Goal: Information Seeking & Learning: Compare options

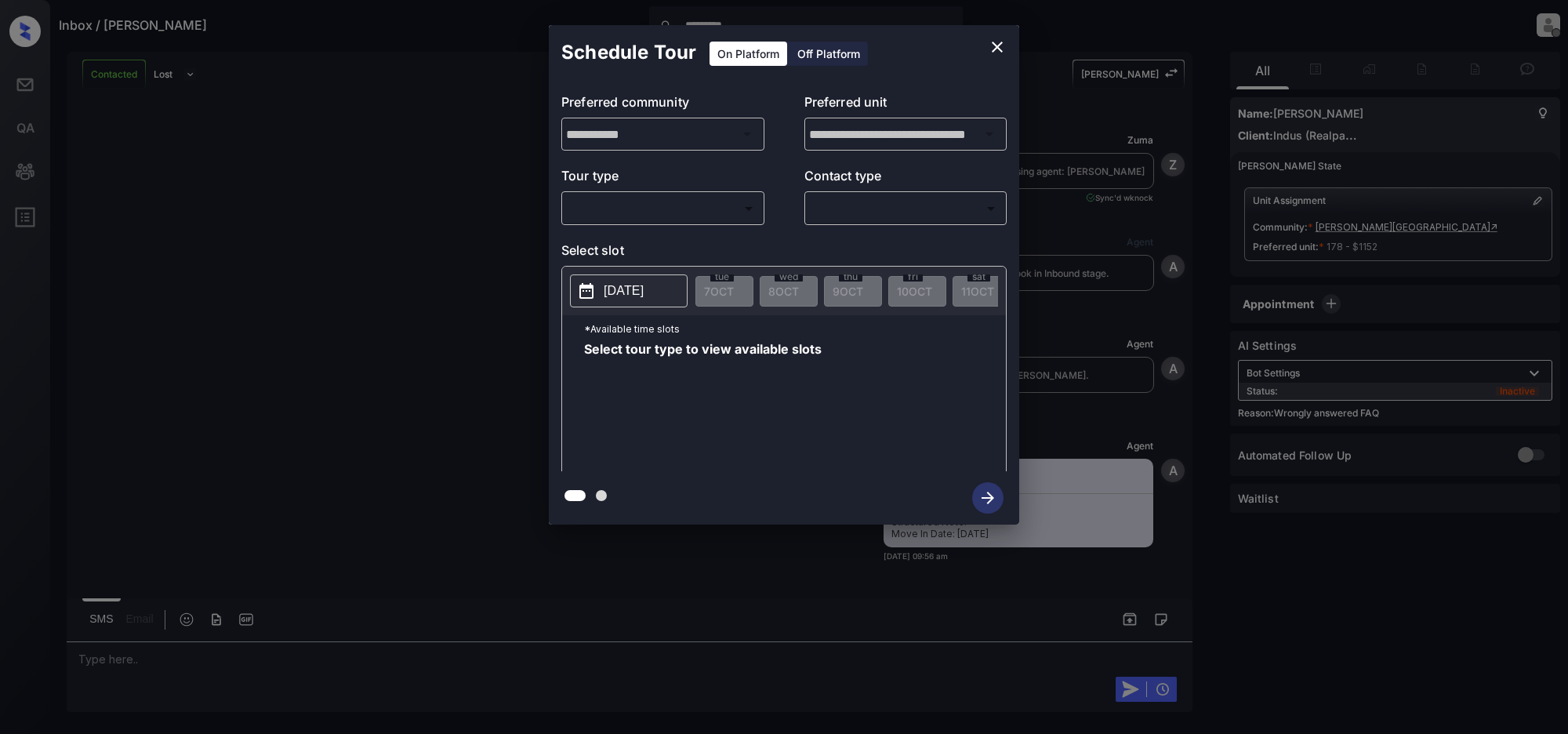
scroll to position [1648, 0]
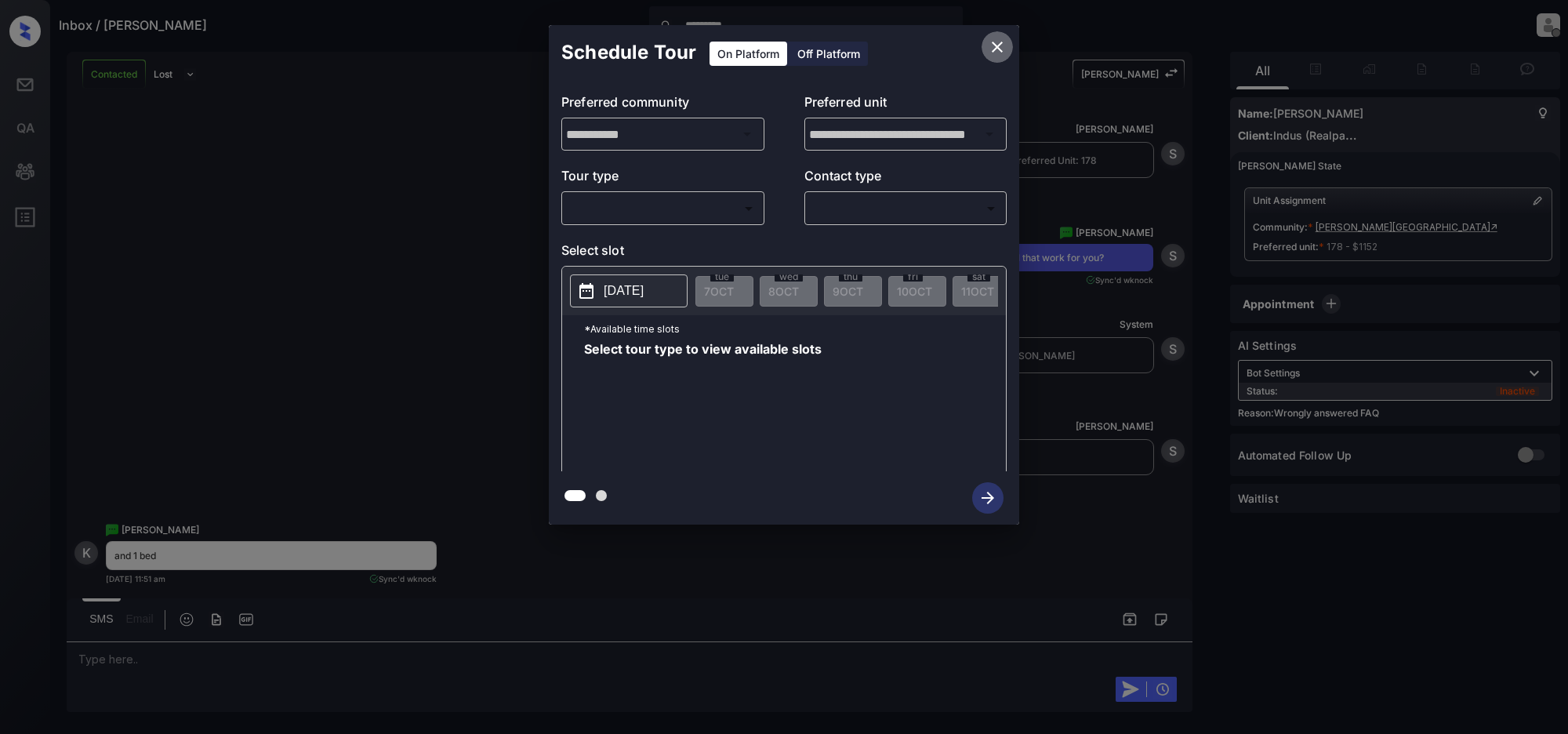
click at [999, 48] on icon "close" at bounding box center [997, 47] width 19 height 19
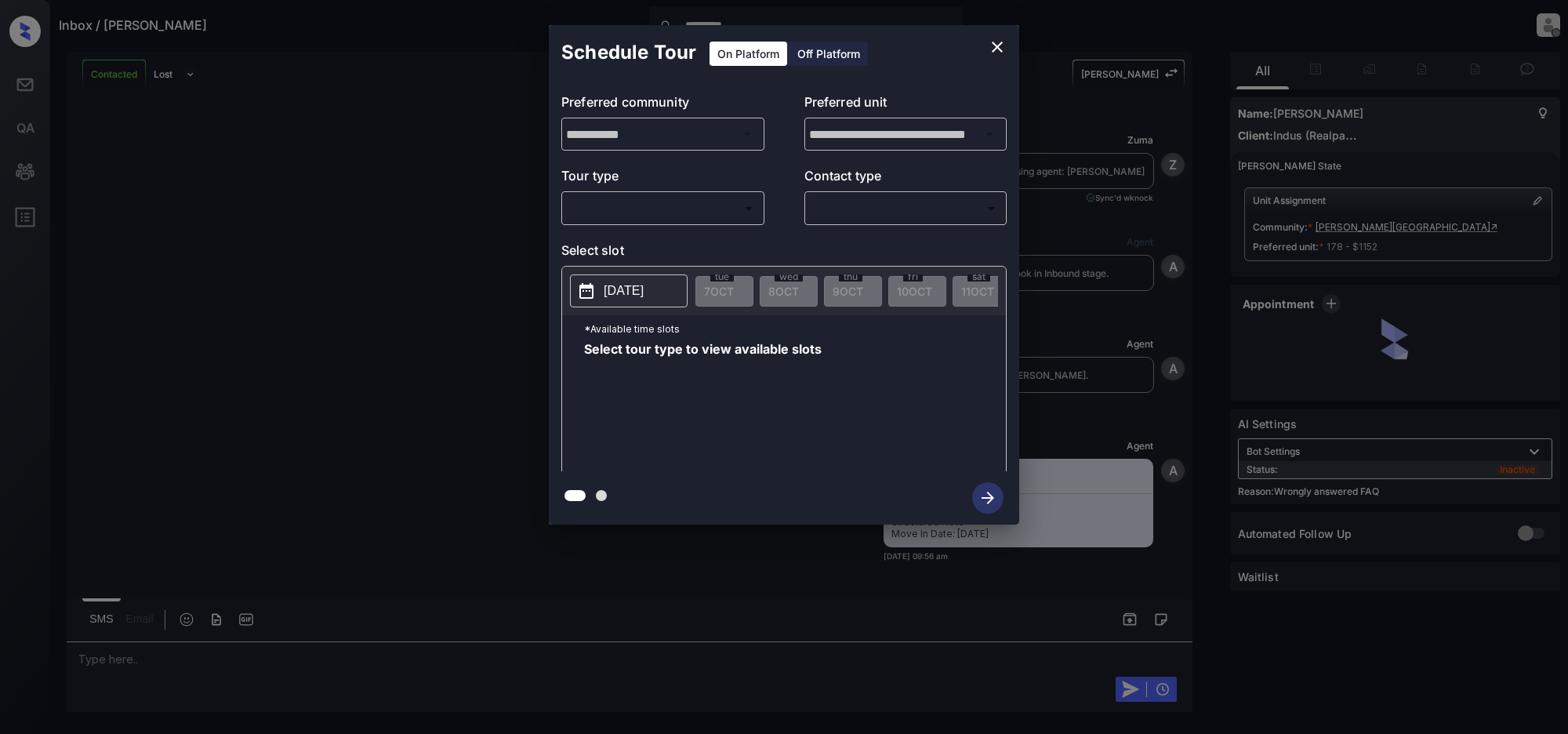
scroll to position [1648, 0]
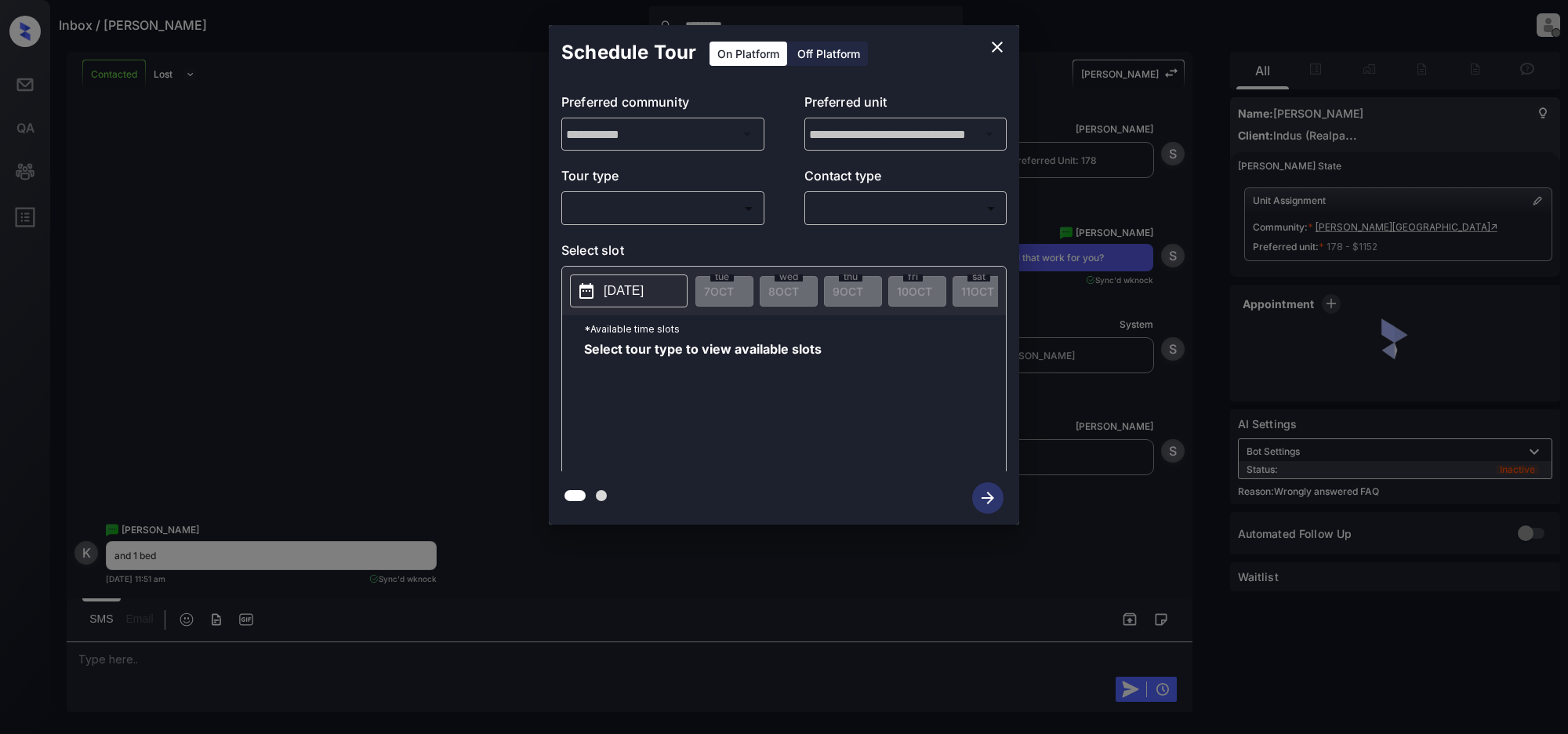
click at [679, 198] on body "Inbox / [PERSON_NAME] ********* [PERSON_NAME] Offline Set yourself online Set y…" at bounding box center [784, 367] width 1568 height 734
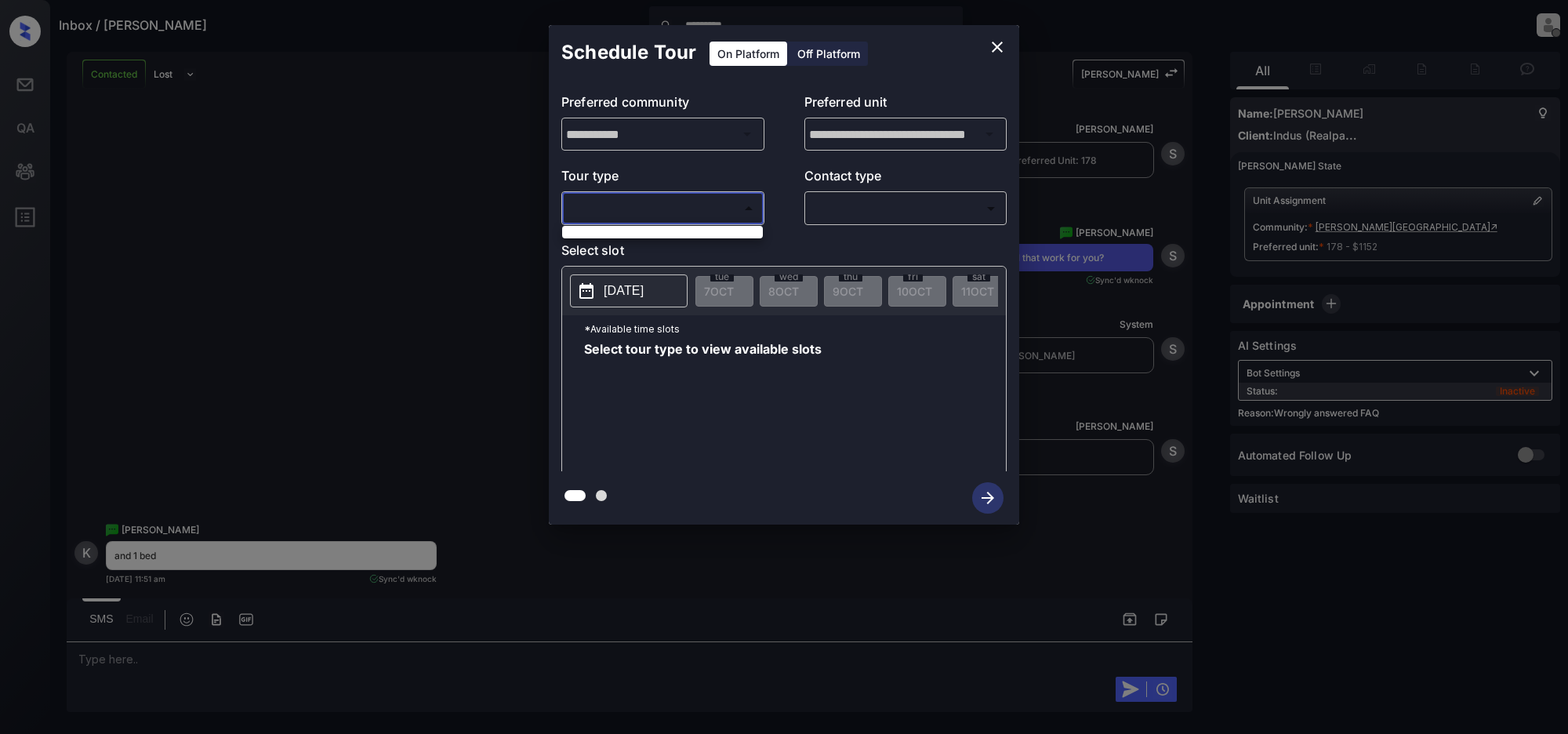
click at [994, 45] on div at bounding box center [784, 367] width 1568 height 734
click at [996, 45] on icon "close" at bounding box center [997, 47] width 11 height 11
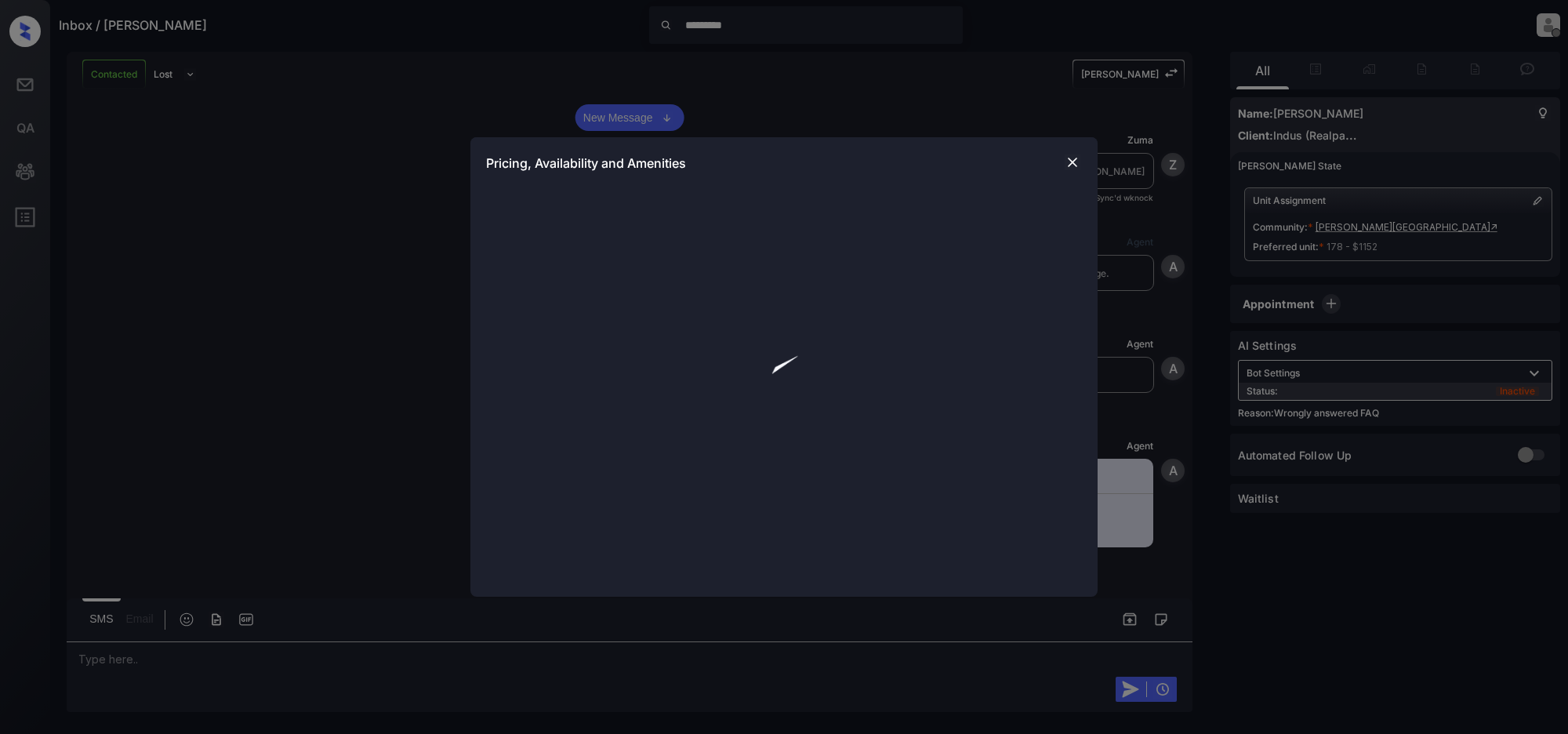
scroll to position [1648, 0]
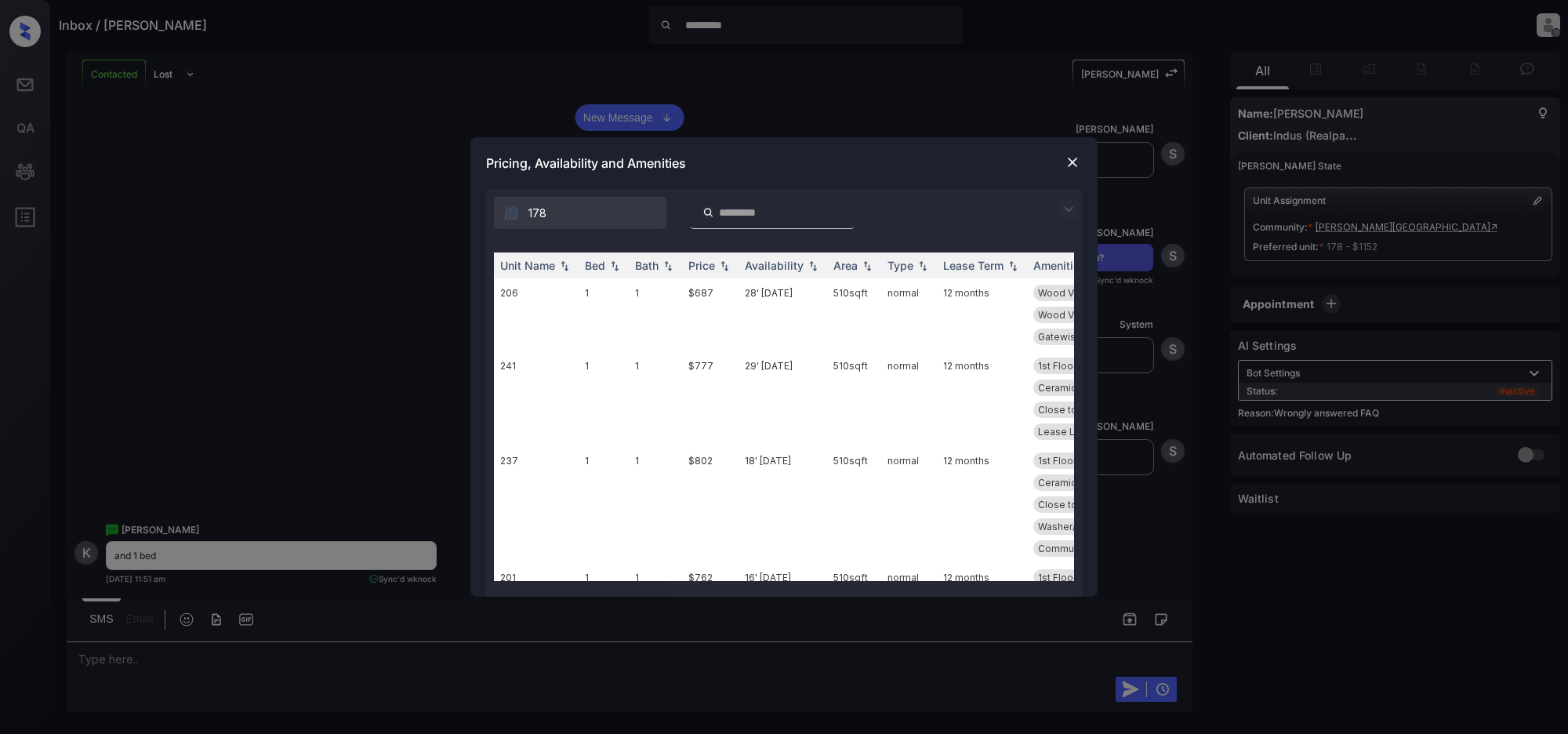
click at [1080, 205] on div at bounding box center [1073, 209] width 19 height 19
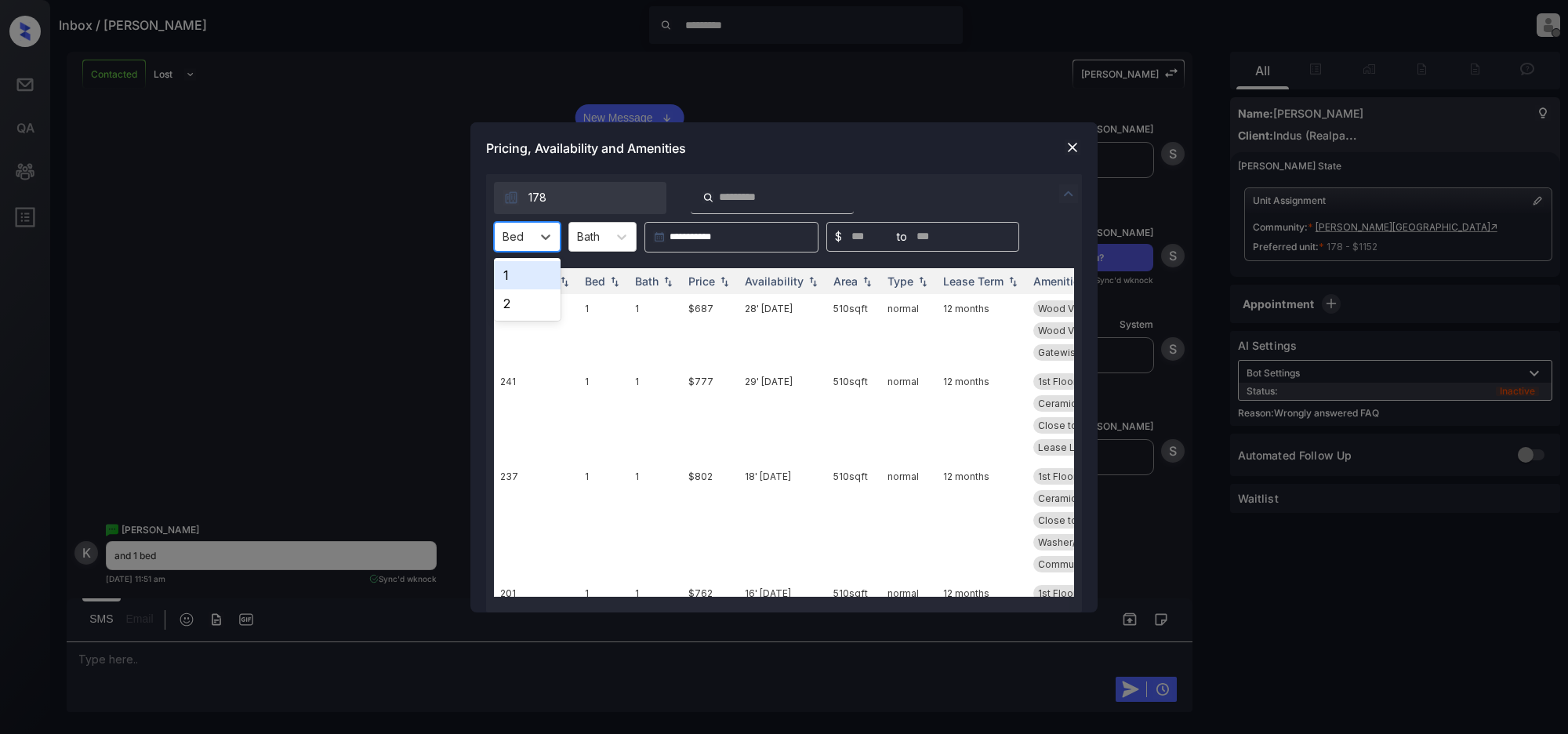
click at [500, 229] on div "Bed" at bounding box center [512, 236] width 37 height 23
click at [517, 308] on div "2" at bounding box center [527, 304] width 67 height 28
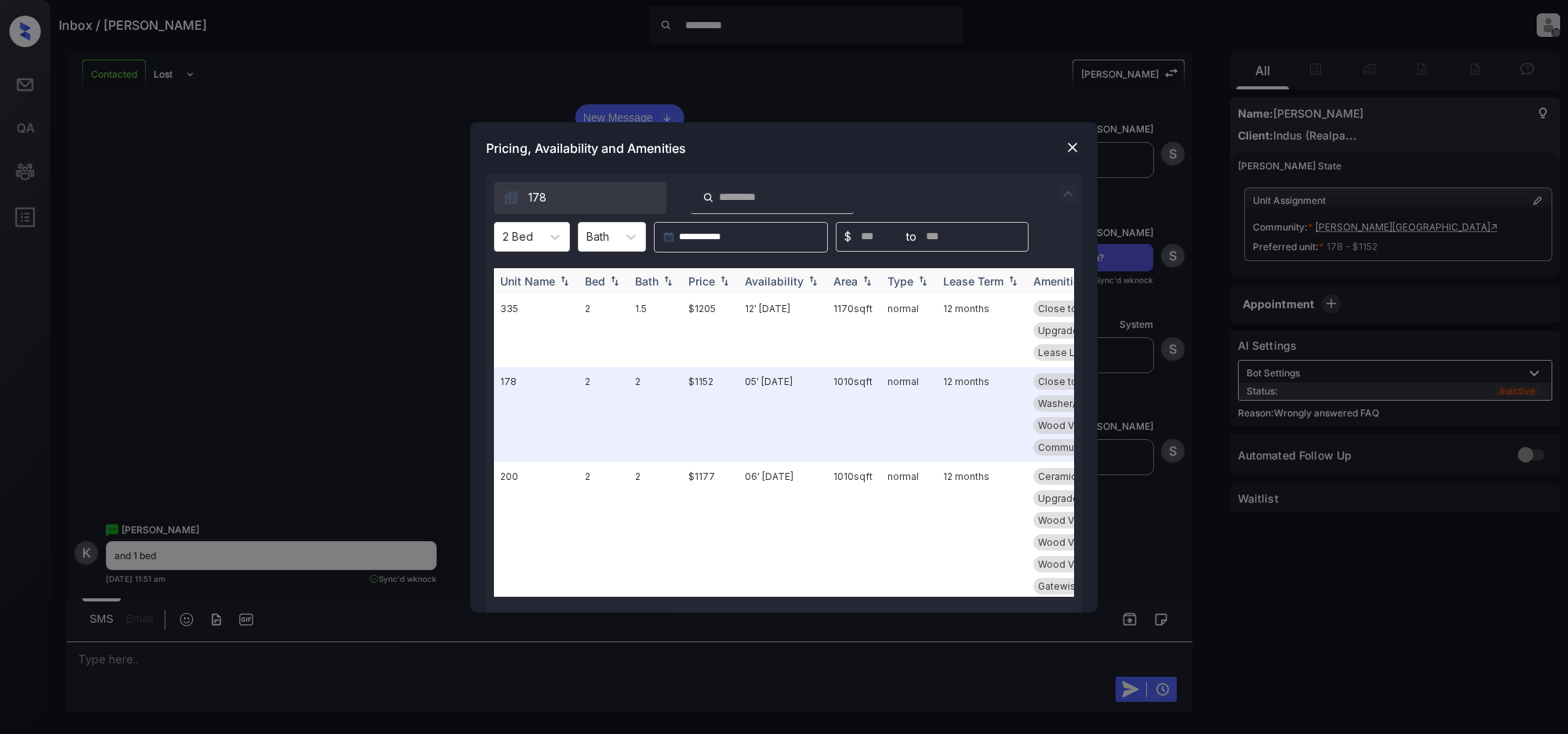
click at [723, 281] on img at bounding box center [725, 281] width 16 height 11
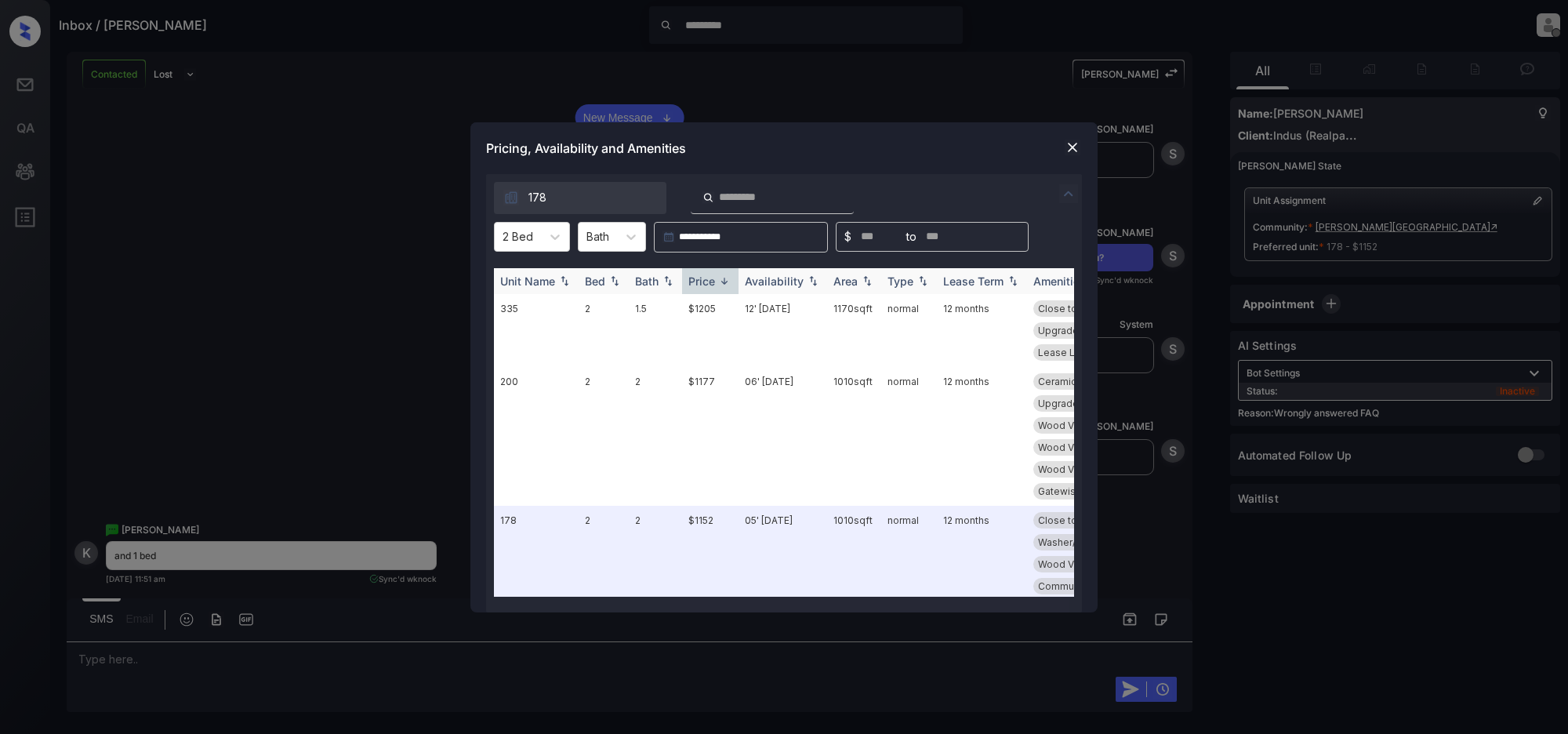
click at [723, 281] on img at bounding box center [725, 282] width 16 height 12
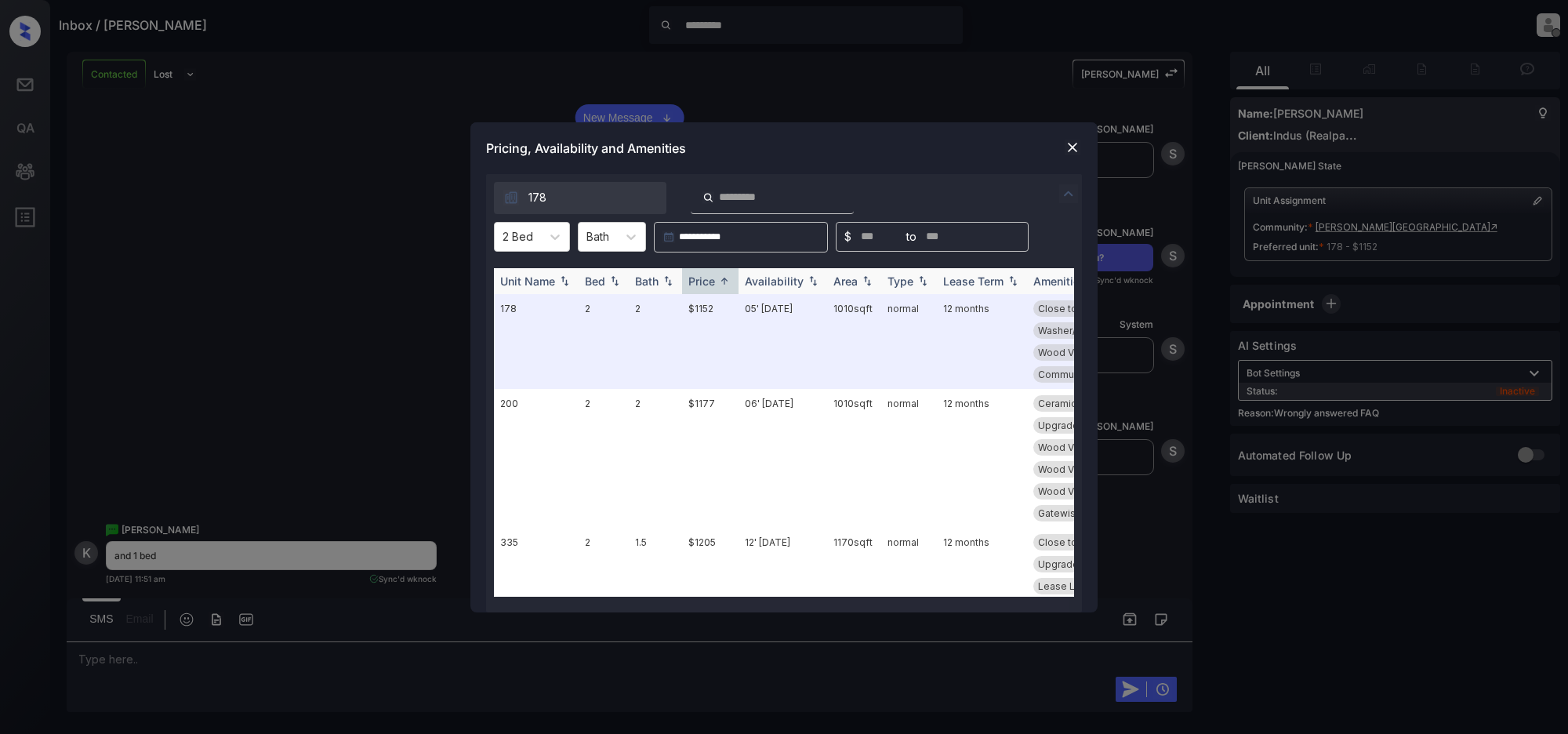
click at [700, 280] on div "Price" at bounding box center [701, 281] width 27 height 13
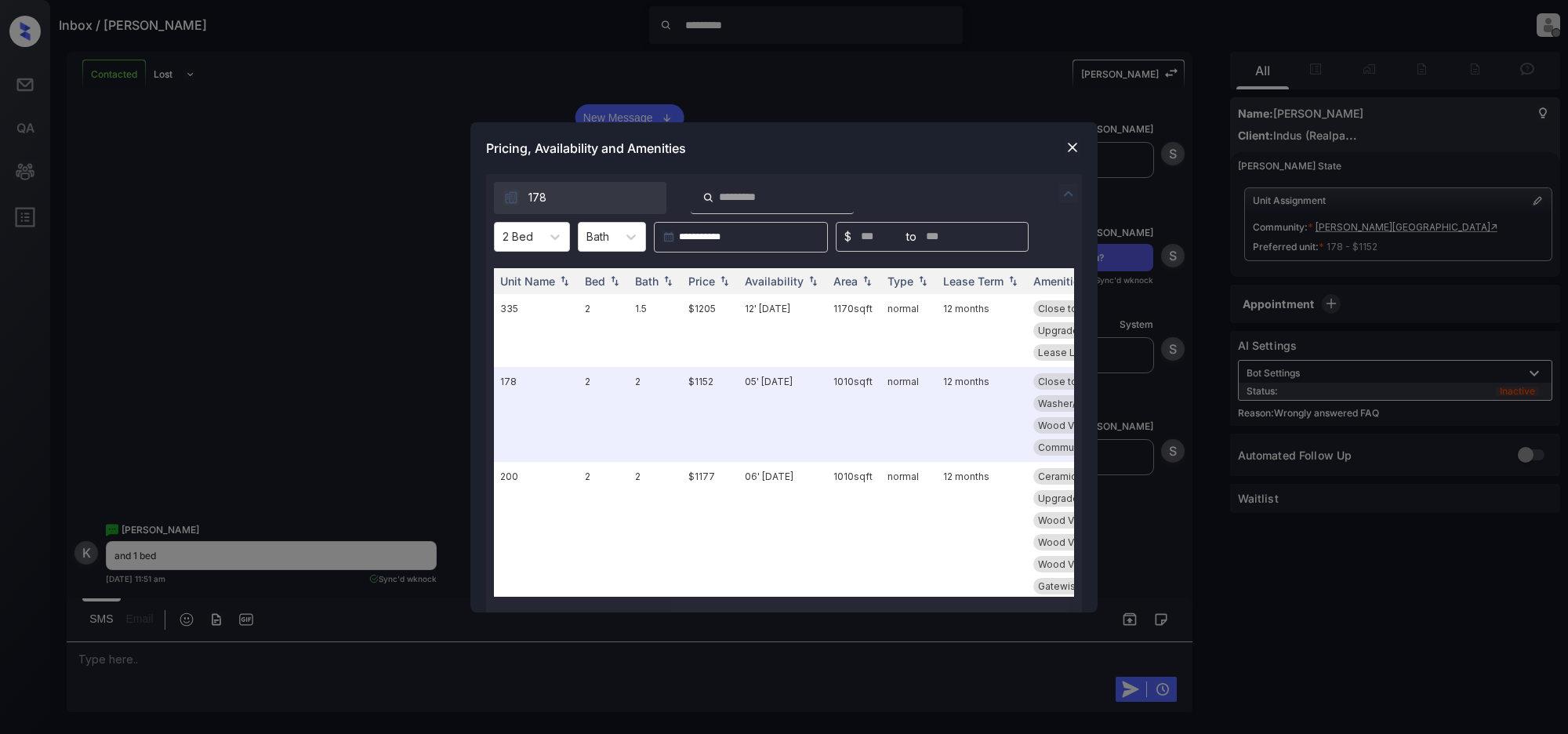
click at [285, 185] on div "**********" at bounding box center [784, 367] width 1568 height 734
click at [1080, 146] on img at bounding box center [1073, 148] width 16 height 16
